Goal: Task Accomplishment & Management: Manage account settings

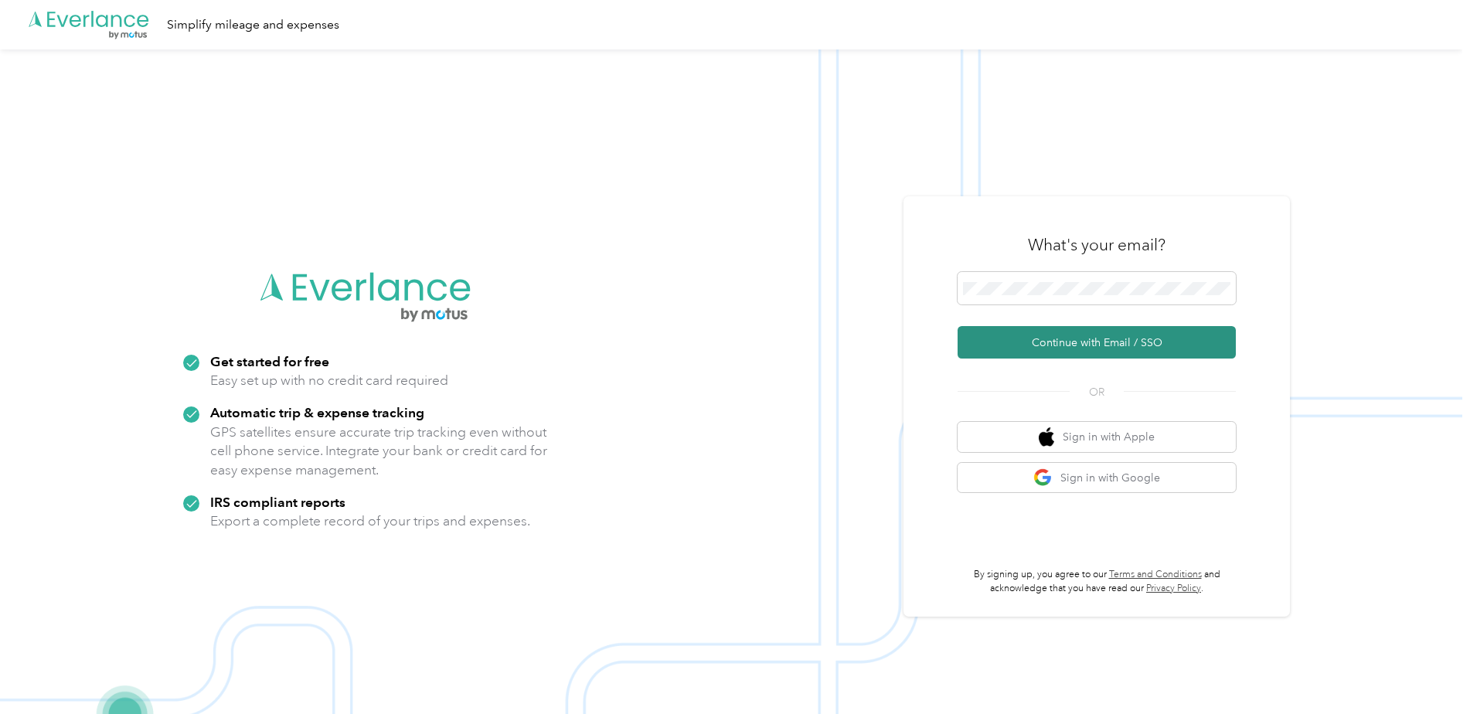
click at [1073, 342] on button "Continue with Email / SSO" at bounding box center [1097, 342] width 278 height 32
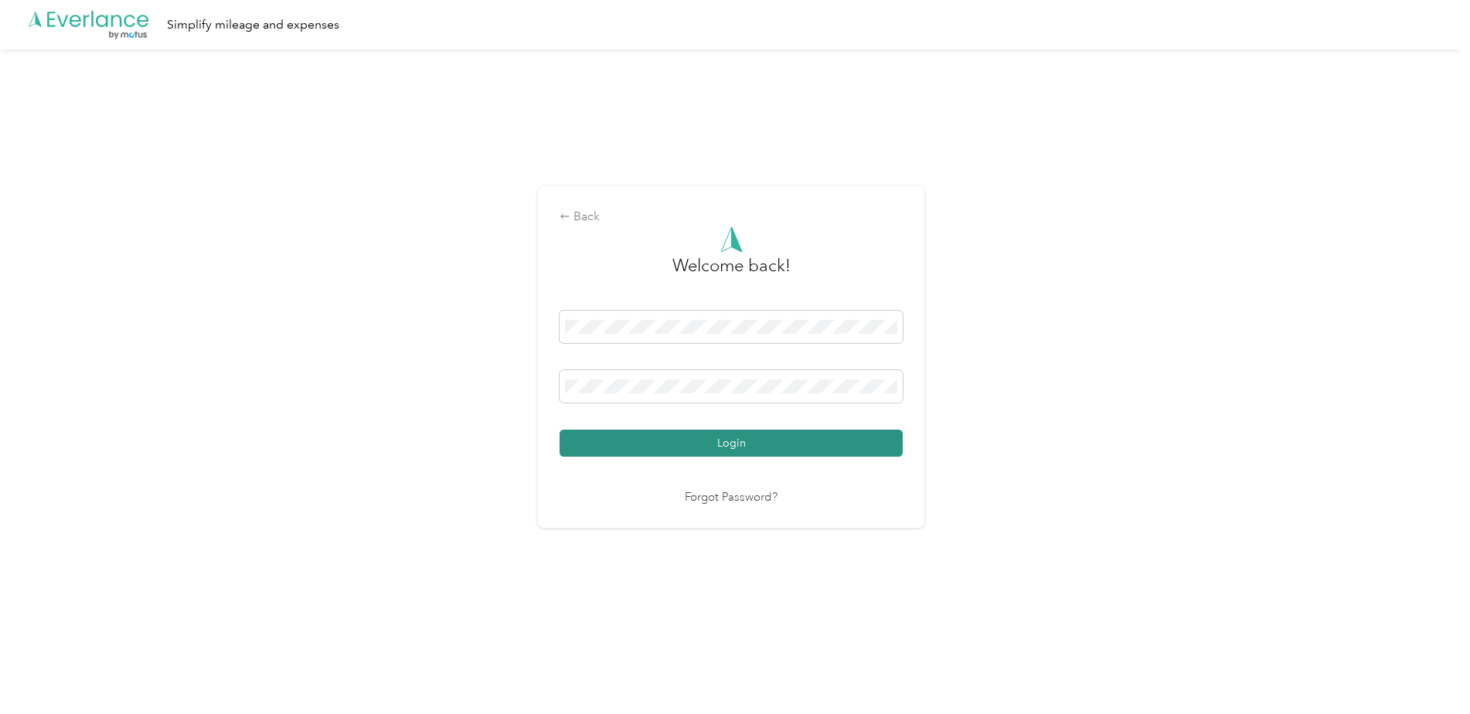
click at [748, 441] on button "Login" at bounding box center [731, 443] width 343 height 27
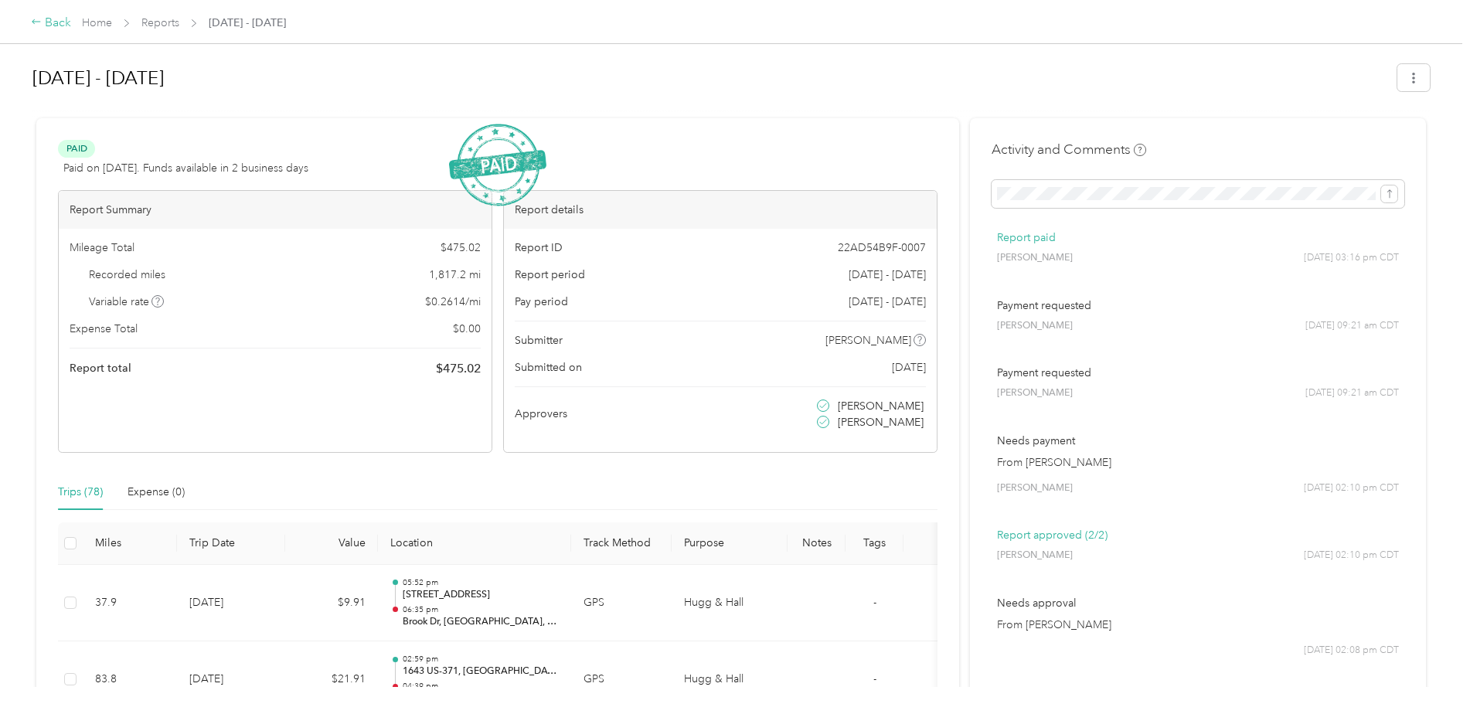
click at [49, 18] on div "Back" at bounding box center [51, 23] width 40 height 19
click at [98, 22] on link "Home" at bounding box center [97, 22] width 30 height 13
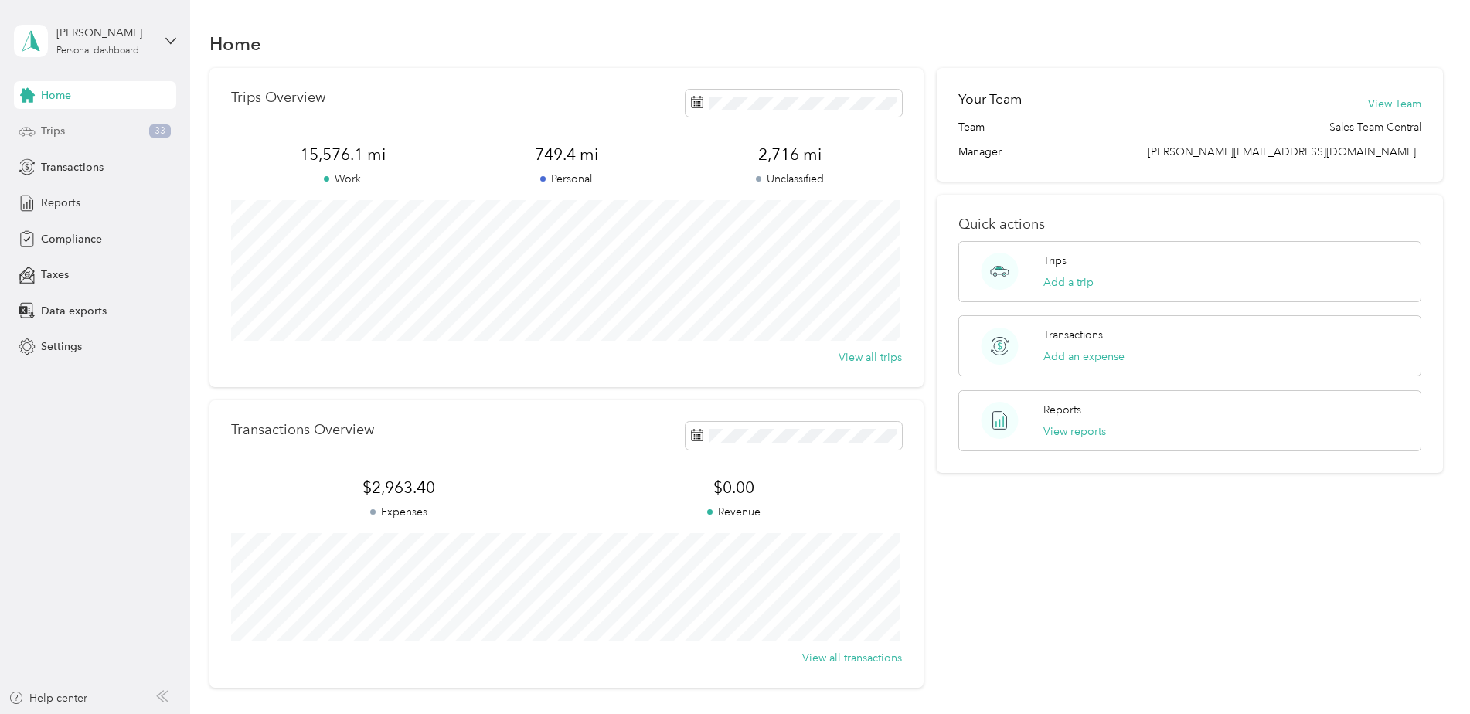
click at [54, 132] on span "Trips" at bounding box center [53, 131] width 24 height 16
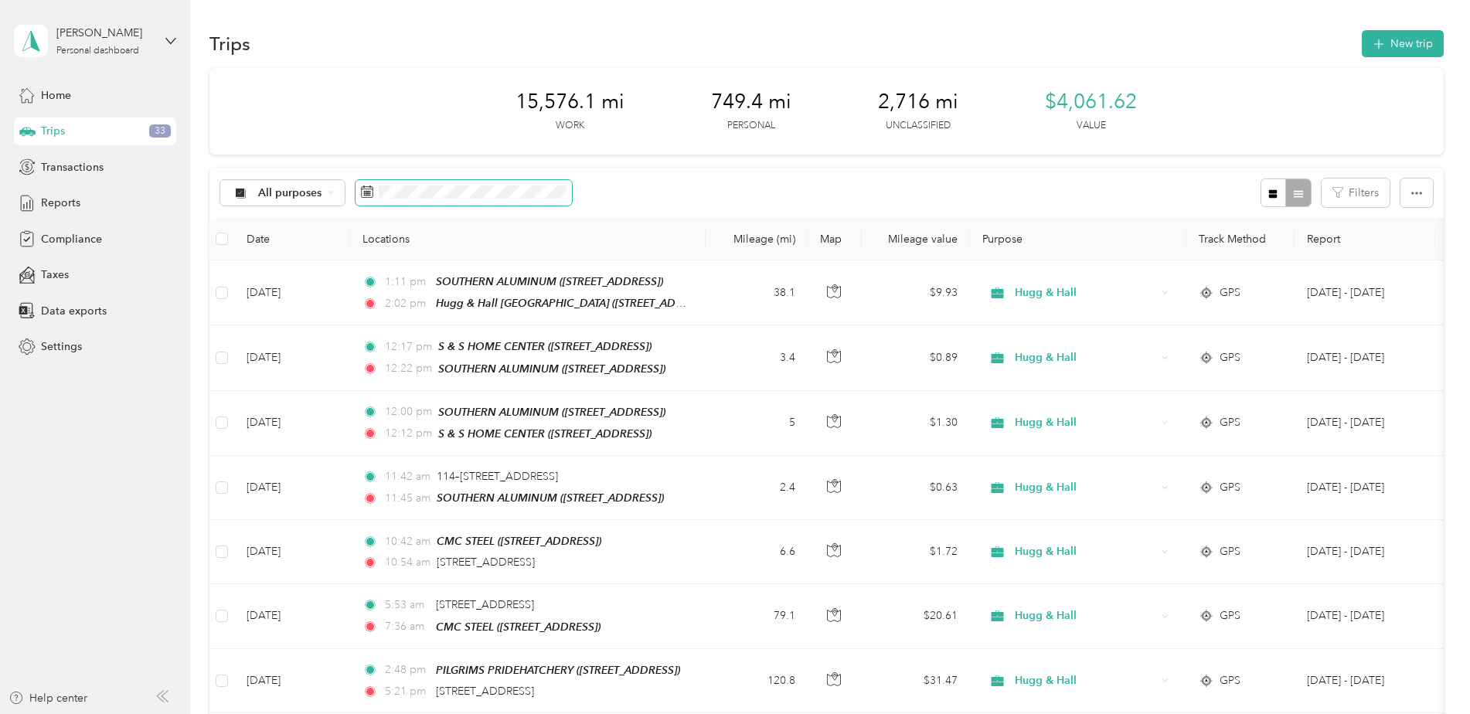
click at [365, 191] on icon at bounding box center [367, 192] width 12 height 12
click at [404, 184] on span at bounding box center [464, 193] width 216 height 26
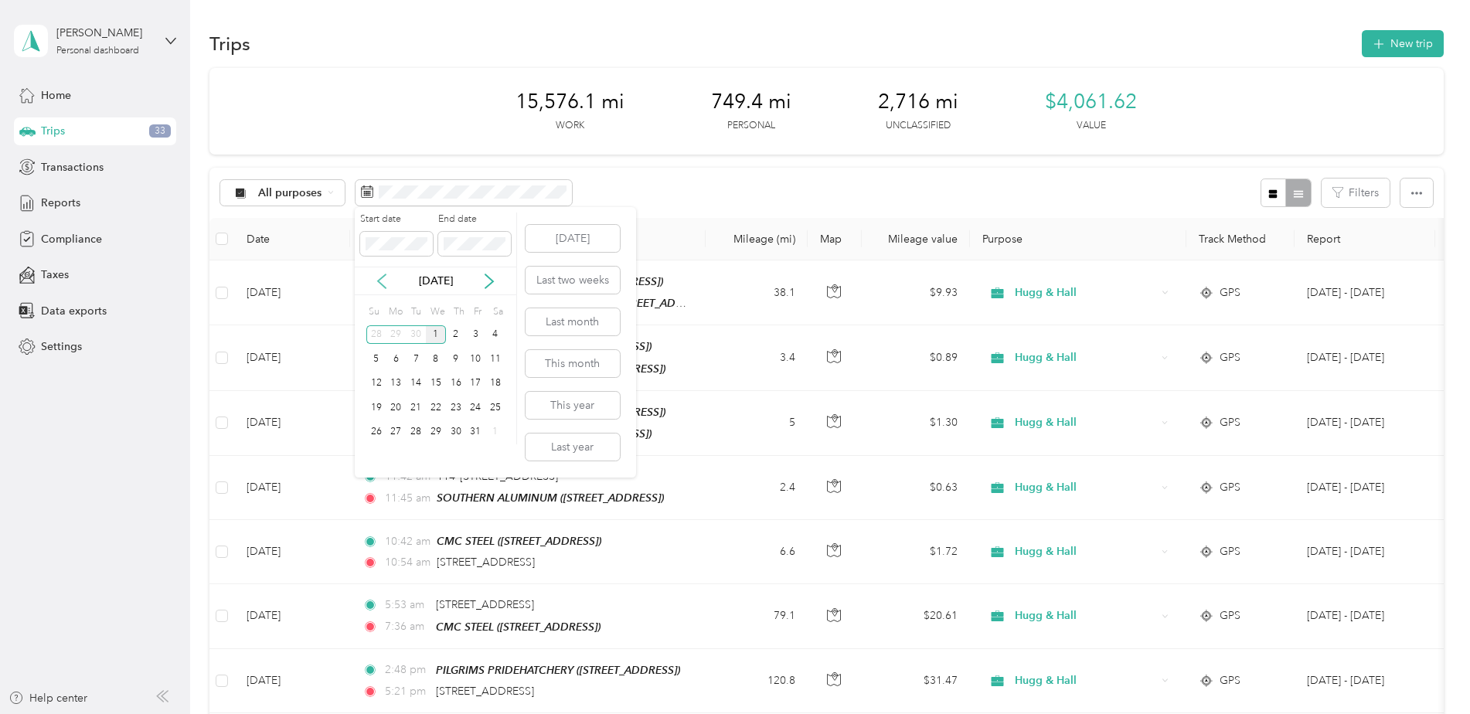
click at [382, 277] on icon at bounding box center [381, 281] width 15 height 15
click at [393, 332] on div "1" at bounding box center [397, 334] width 20 height 19
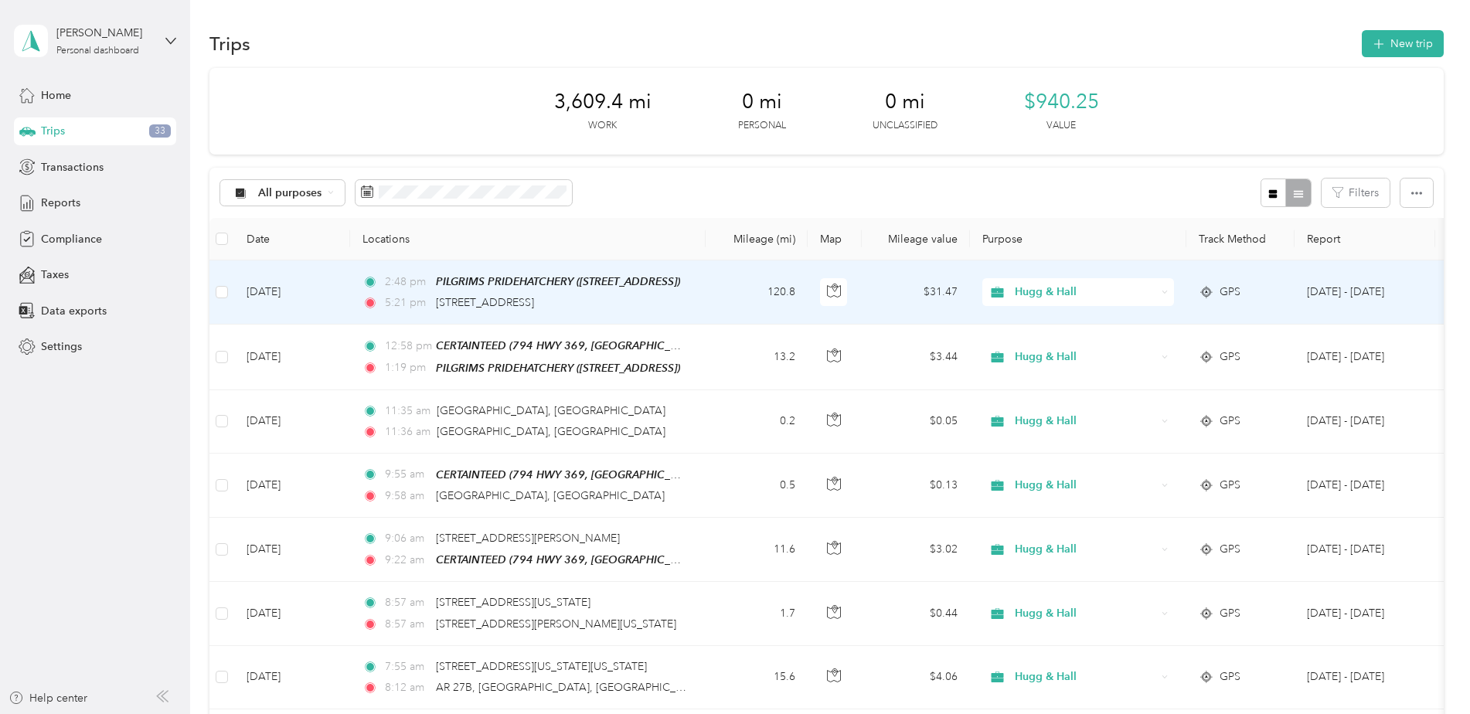
click at [727, 303] on td "120.8" at bounding box center [757, 293] width 102 height 64
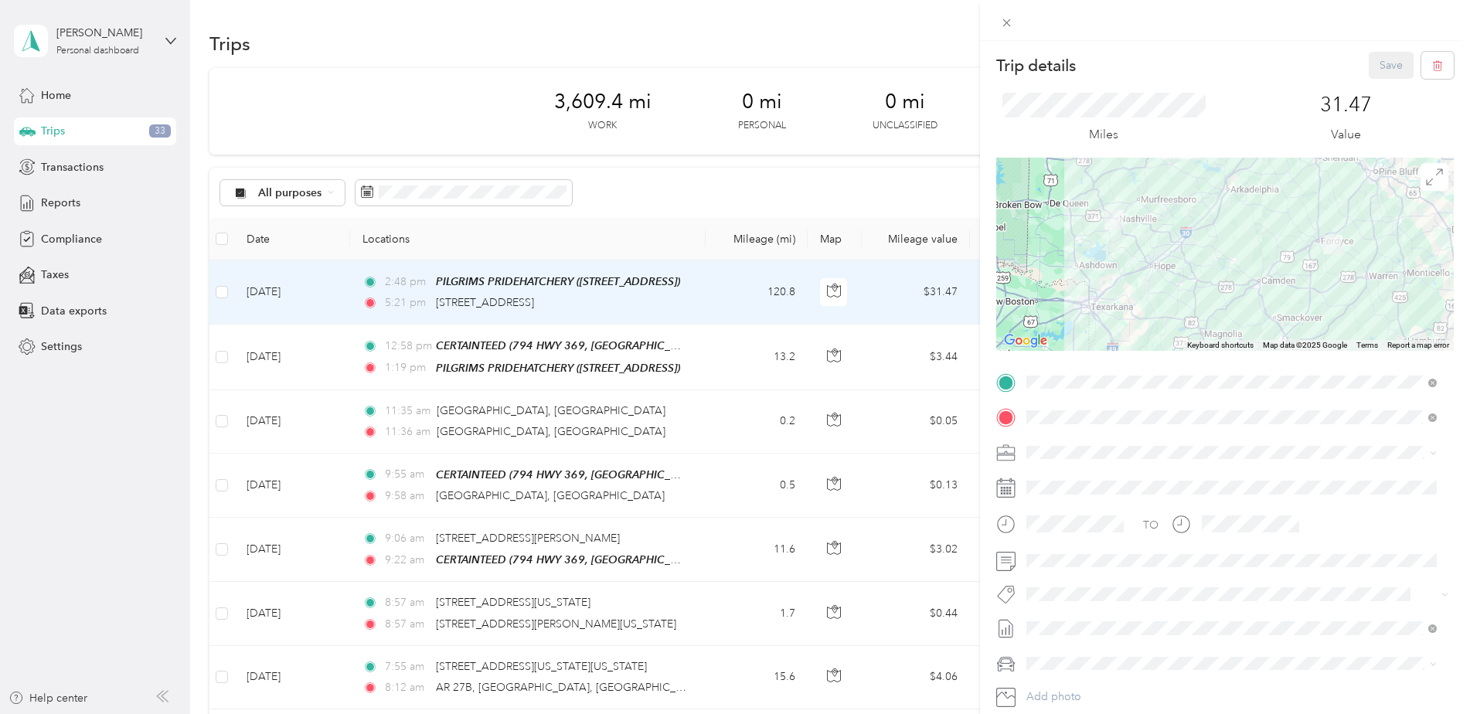
click at [585, 226] on div "Trip details Save This trip cannot be edited because it is either under review,…" at bounding box center [735, 357] width 1470 height 714
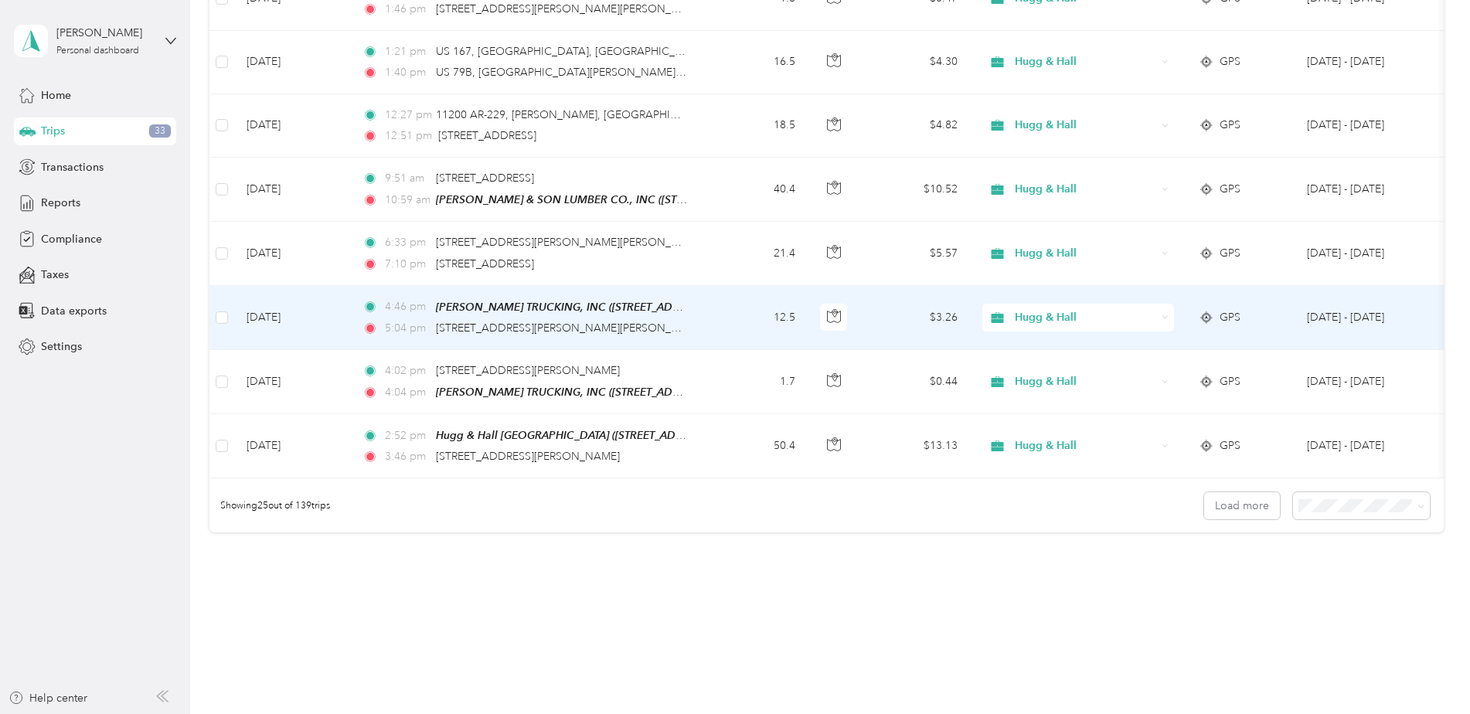
scroll to position [1391, 0]
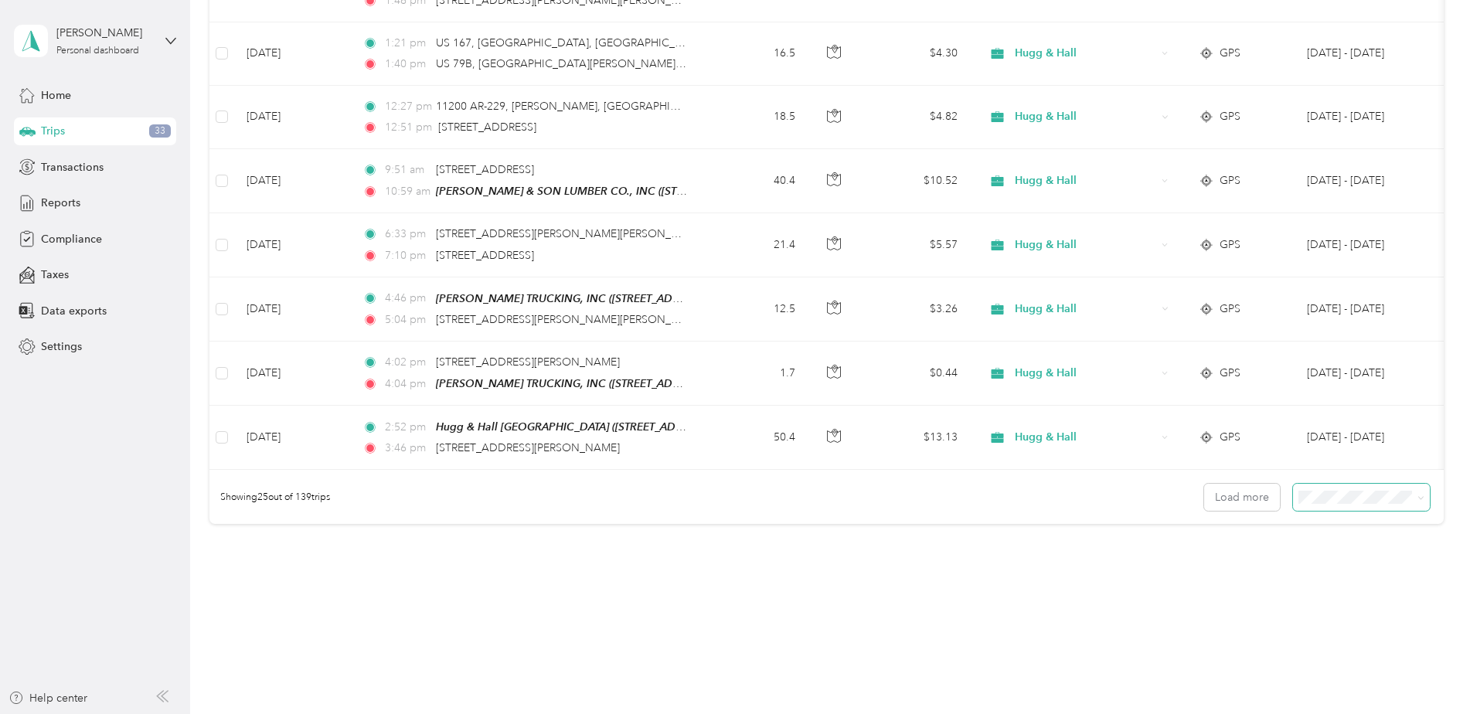
click at [1418, 496] on icon at bounding box center [1421, 498] width 7 height 7
click at [1361, 574] on span "100 per load" at bounding box center [1331, 580] width 63 height 13
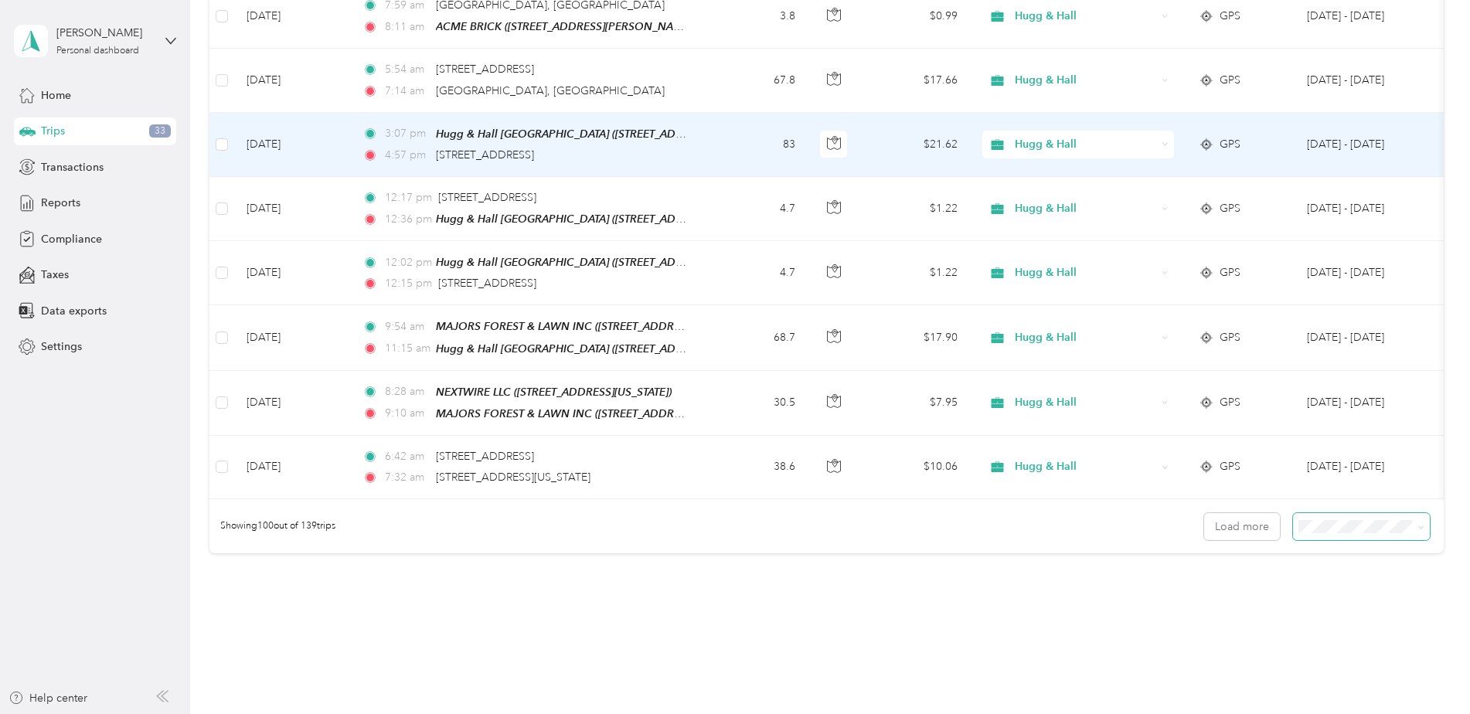
scroll to position [6184, 0]
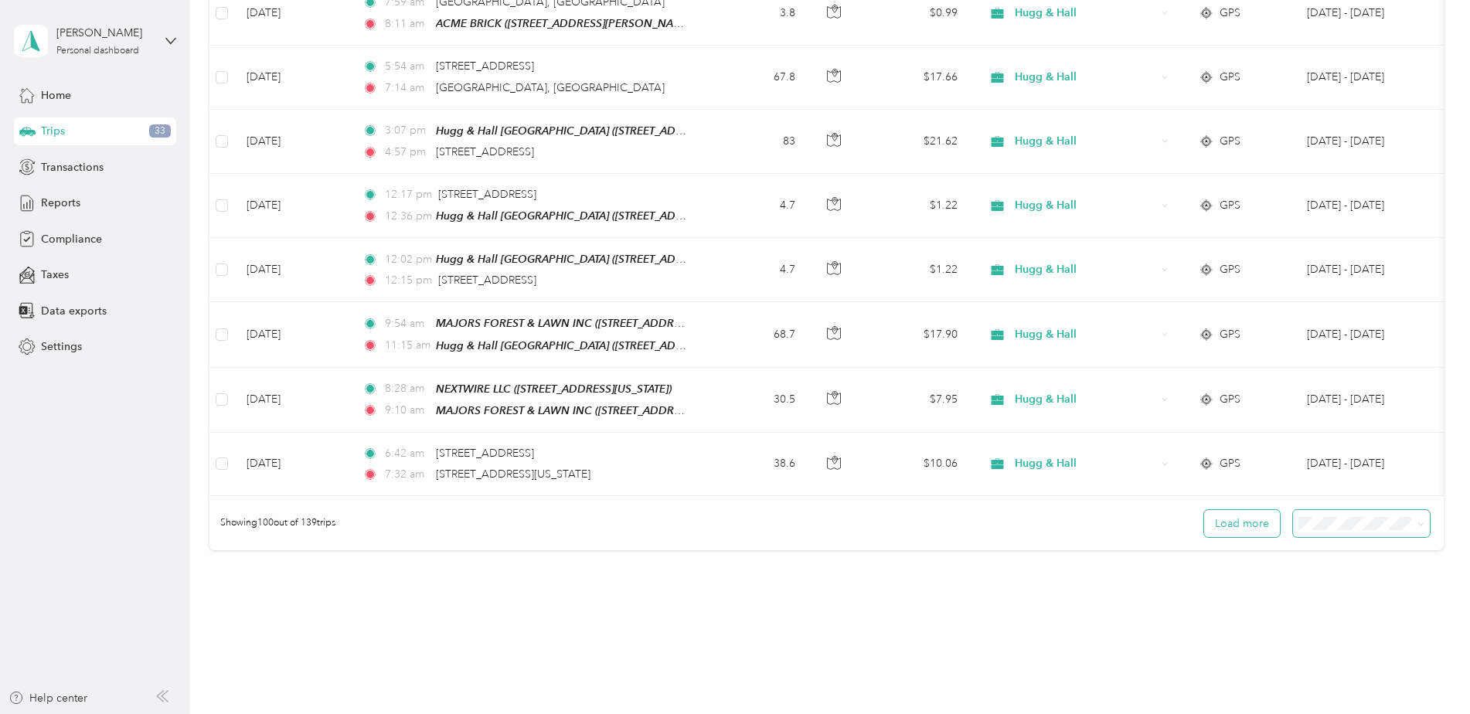
click at [1245, 510] on button "Load more" at bounding box center [1242, 523] width 76 height 27
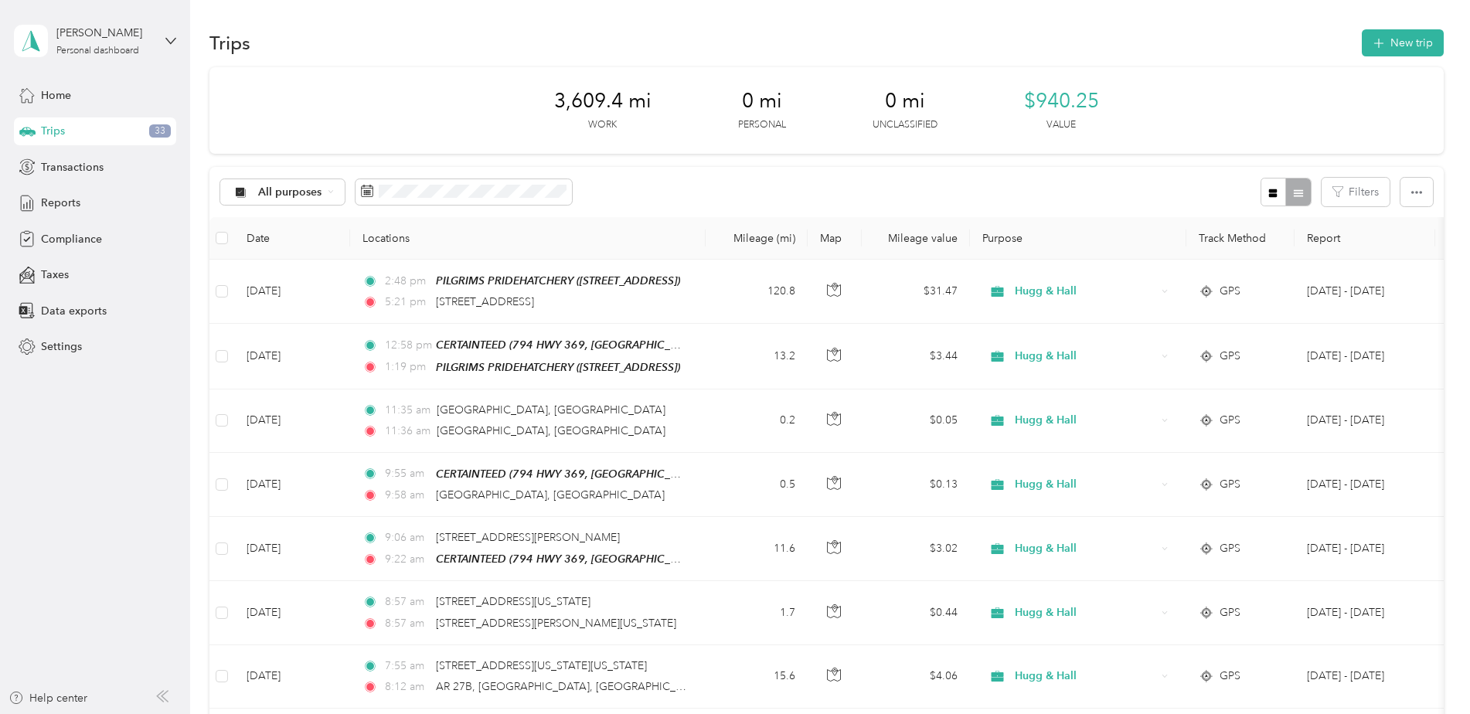
scroll to position [0, 0]
click at [60, 199] on span "Reports" at bounding box center [60, 203] width 39 height 16
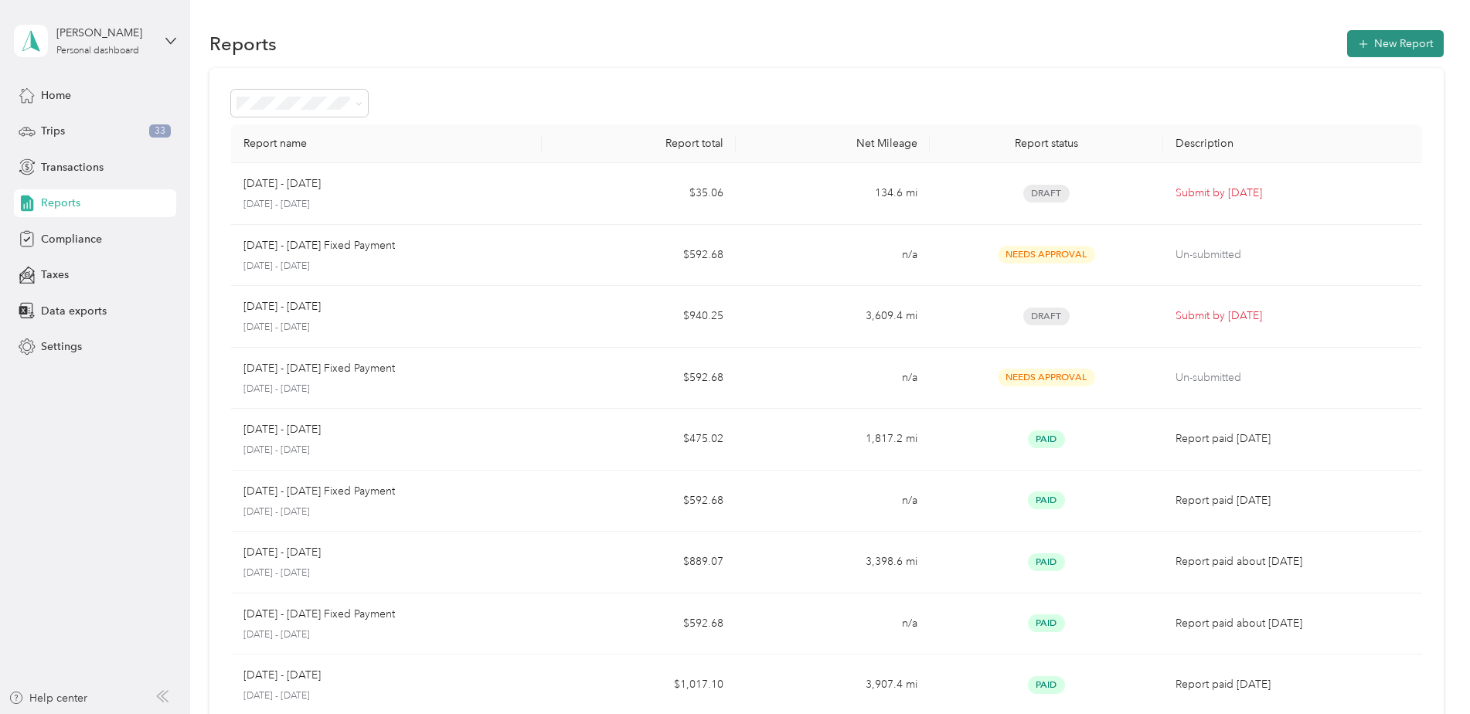
click at [1404, 41] on button "New Report" at bounding box center [1395, 43] width 97 height 27
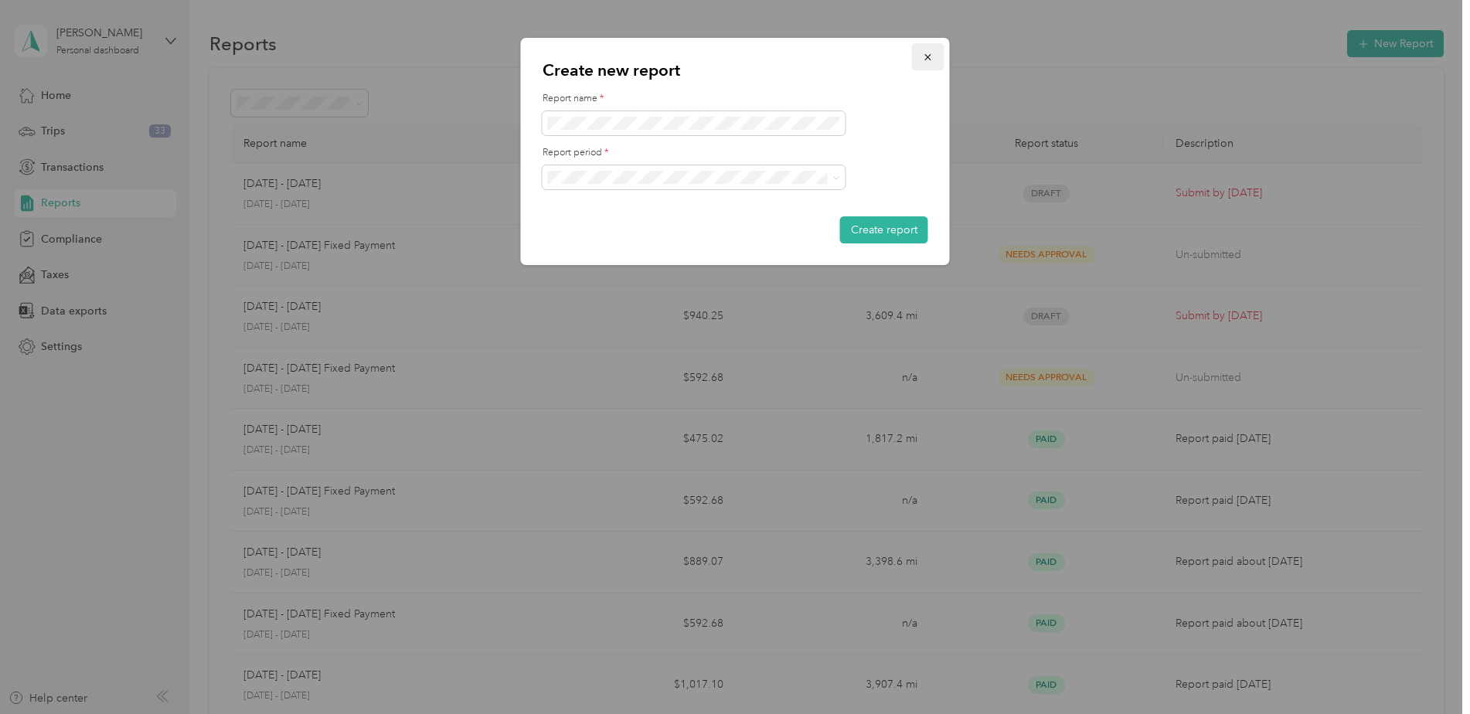
click at [929, 55] on icon "button" at bounding box center [928, 57] width 11 height 11
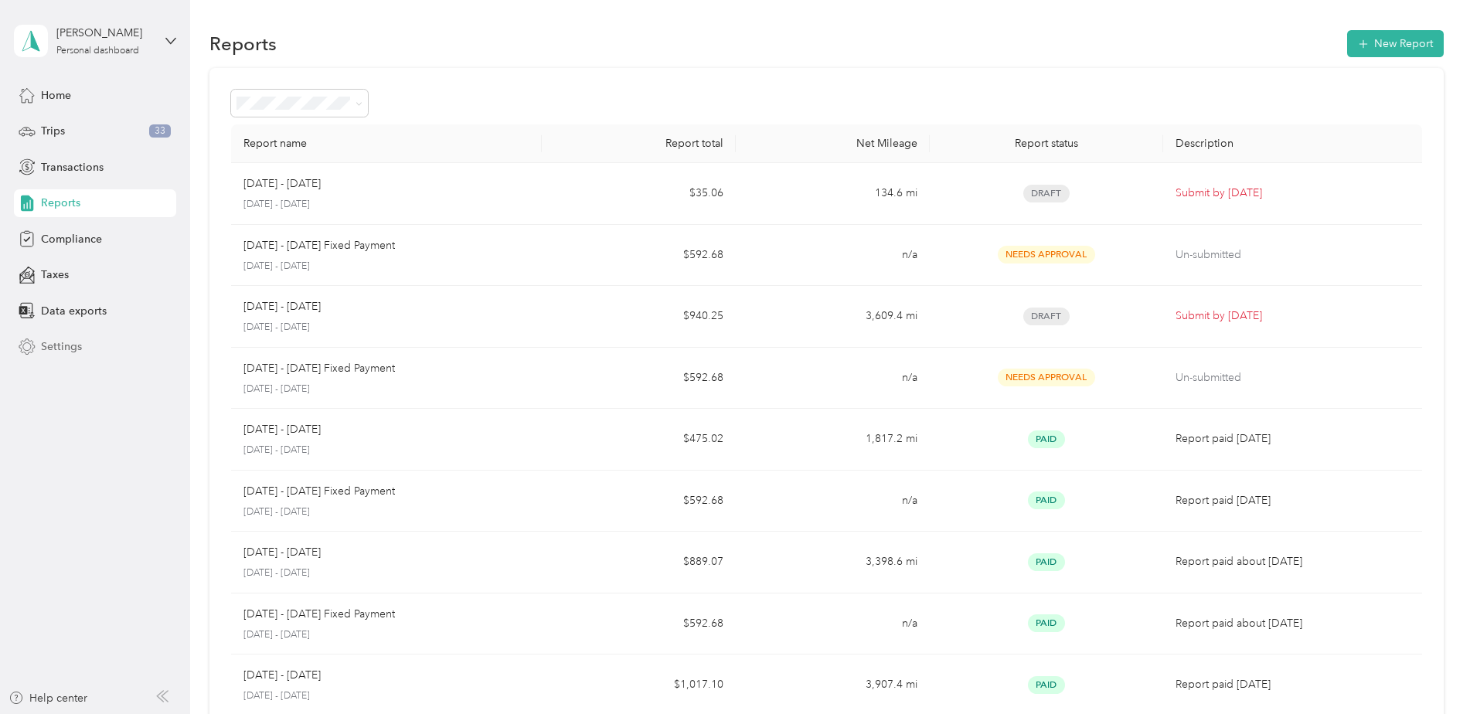
click at [65, 346] on span "Settings" at bounding box center [61, 347] width 41 height 16
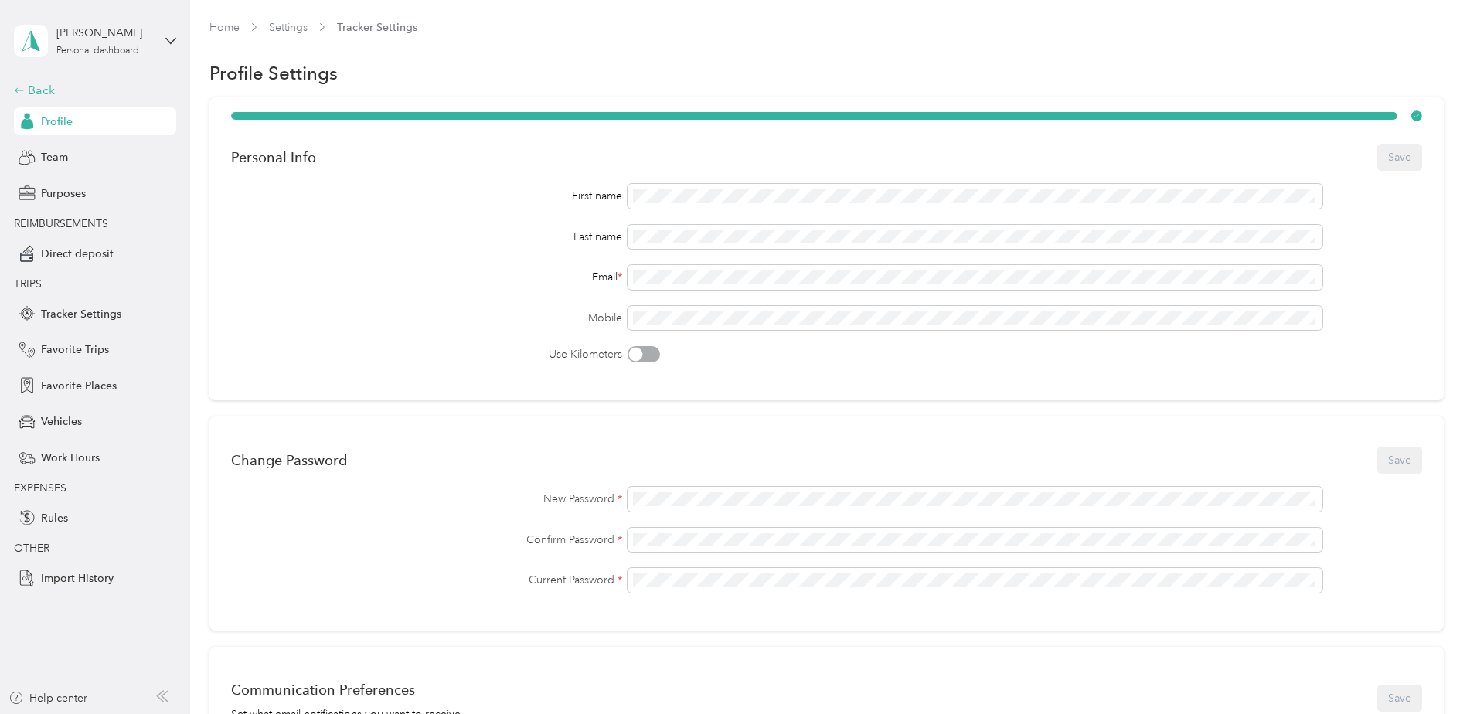
click at [43, 90] on div "Back" at bounding box center [91, 90] width 155 height 19
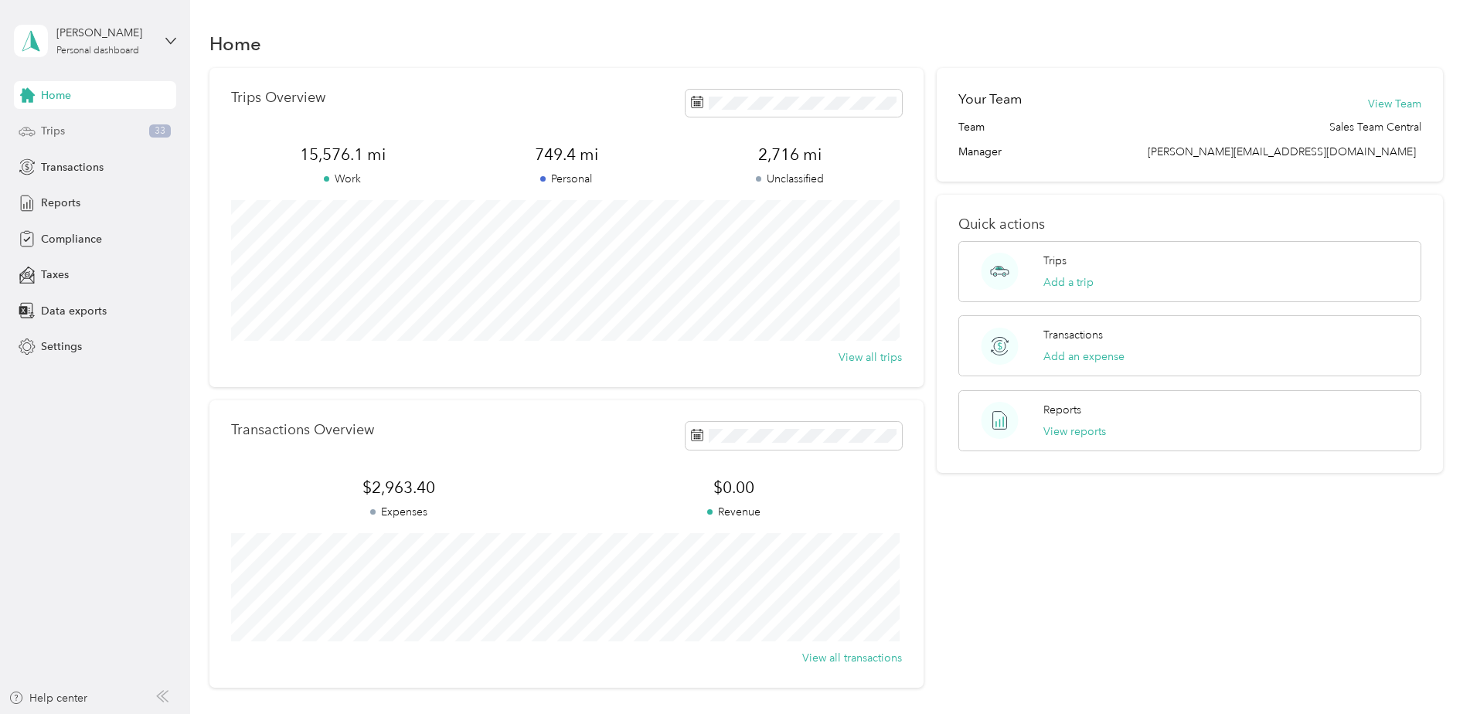
click at [56, 129] on span "Trips" at bounding box center [53, 131] width 24 height 16
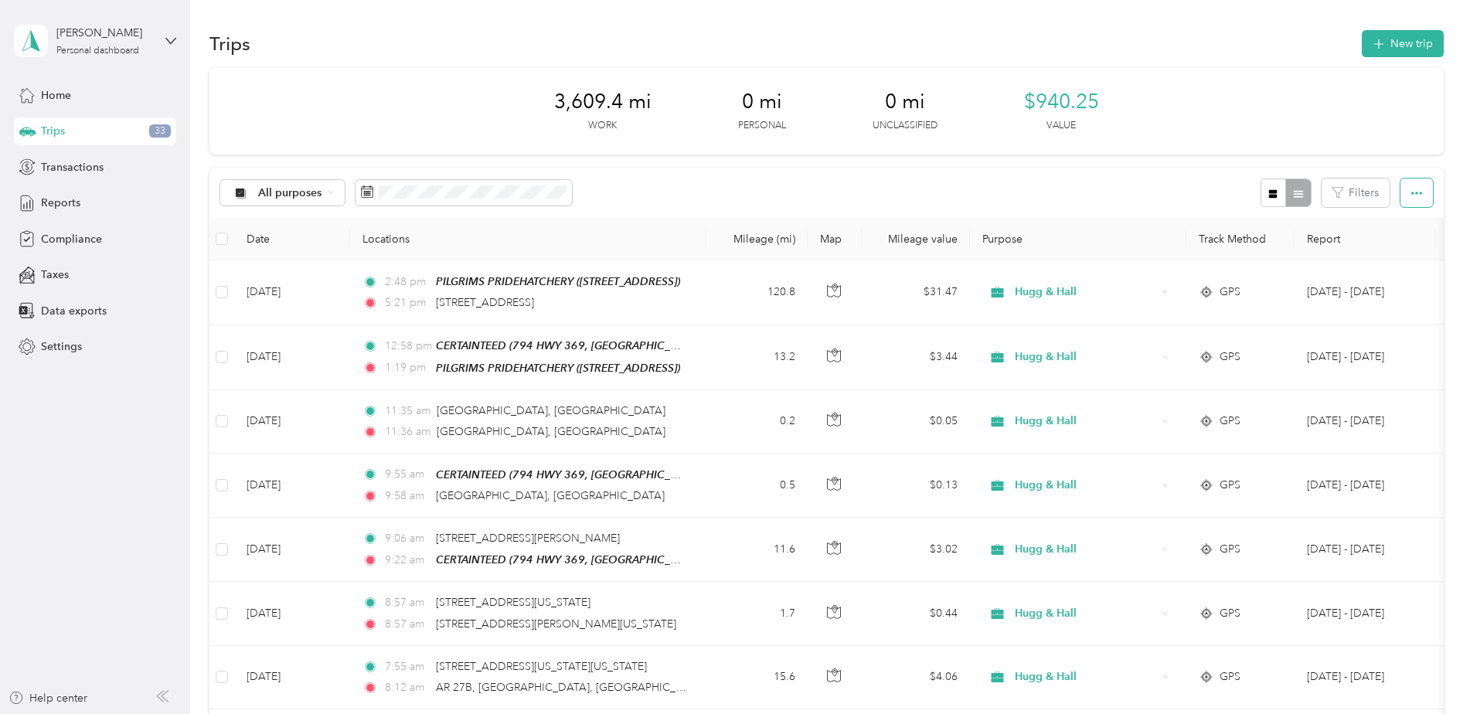
click at [1412, 194] on icon "button" at bounding box center [1417, 193] width 11 height 11
